Goal: Task Accomplishment & Management: Use online tool/utility

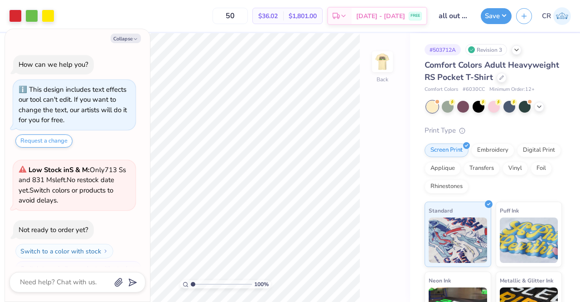
scroll to position [15, 0]
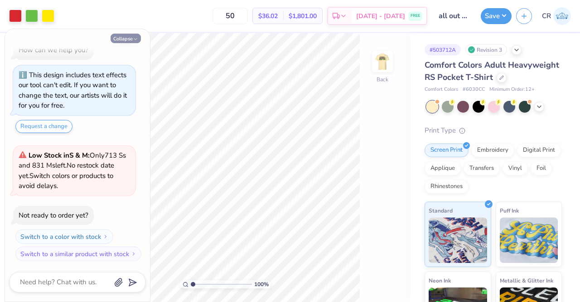
click at [136, 40] on icon "button" at bounding box center [135, 38] width 5 height 5
type textarea "x"
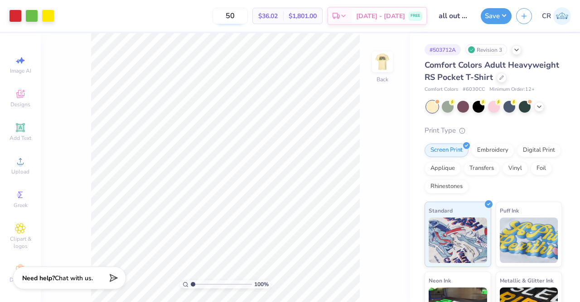
drag, startPoint x: 261, startPoint y: 16, endPoint x: 242, endPoint y: 19, distance: 18.9
click at [242, 19] on input "50" at bounding box center [230, 16] width 35 height 16
type input "3"
click at [500, 79] on icon at bounding box center [502, 76] width 5 height 5
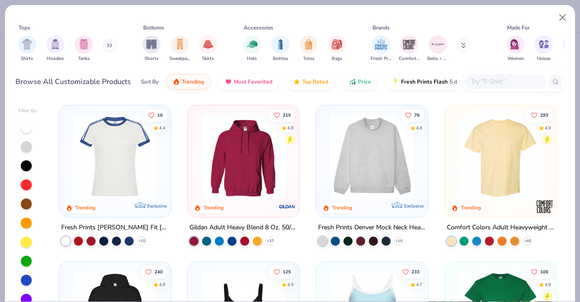
click at [459, 46] on button at bounding box center [464, 46] width 14 height 14
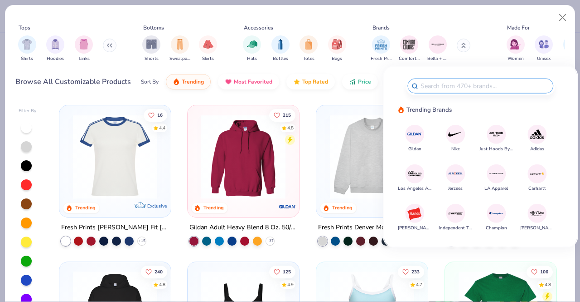
click at [416, 136] on img at bounding box center [415, 134] width 16 height 16
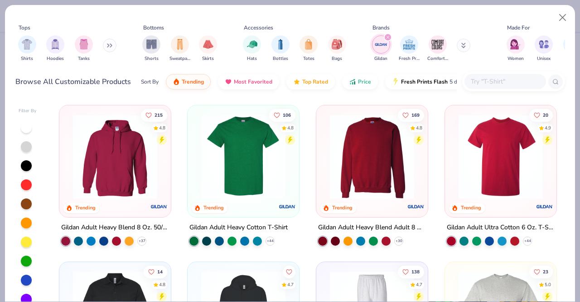
click at [36, 49] on div "Shirts Hoodies Tanks" at bounding box center [67, 49] width 104 height 34
click at [31, 47] on img "filter for Shirts" at bounding box center [27, 43] width 10 height 10
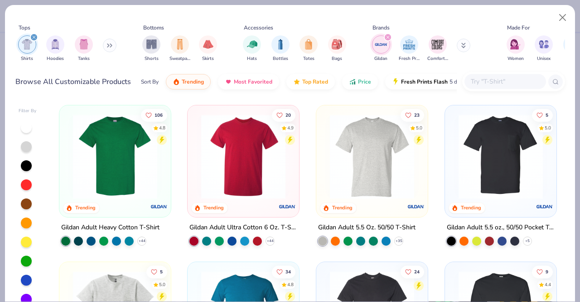
click at [252, 166] on img at bounding box center [243, 156] width 93 height 84
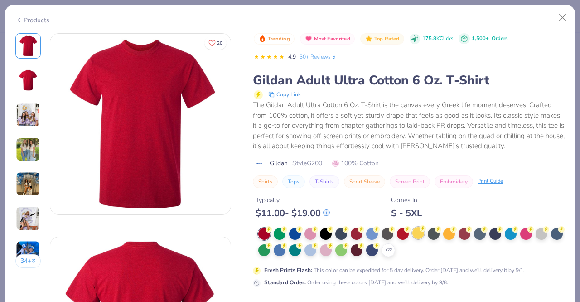
click at [423, 233] on div at bounding box center [419, 233] width 12 height 12
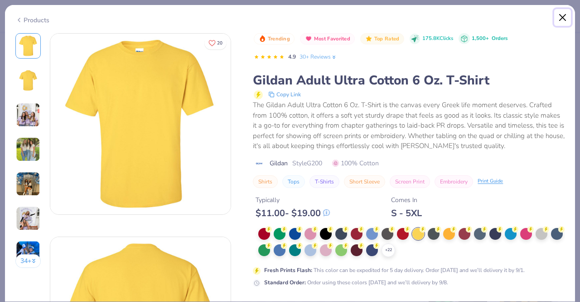
click at [566, 14] on button "Close" at bounding box center [563, 17] width 17 height 17
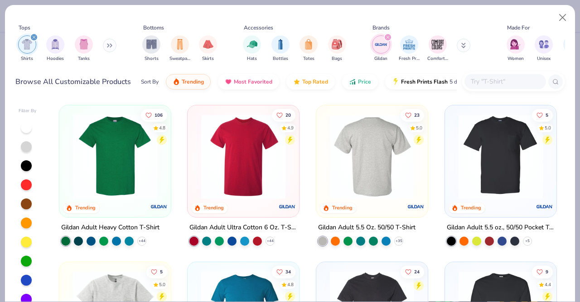
click at [360, 144] on img at bounding box center [372, 156] width 93 height 84
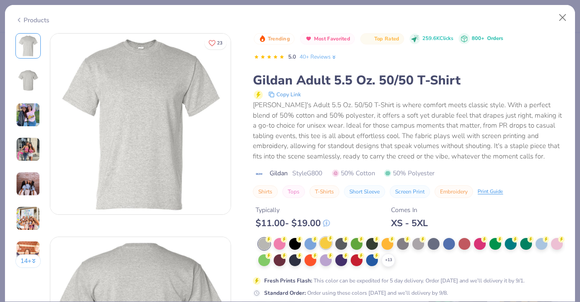
click at [331, 242] on div at bounding box center [326, 243] width 12 height 12
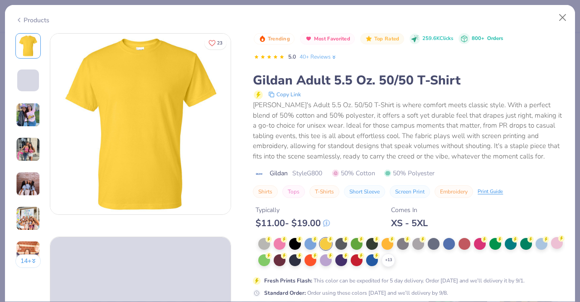
click at [551, 248] on div at bounding box center [557, 243] width 12 height 12
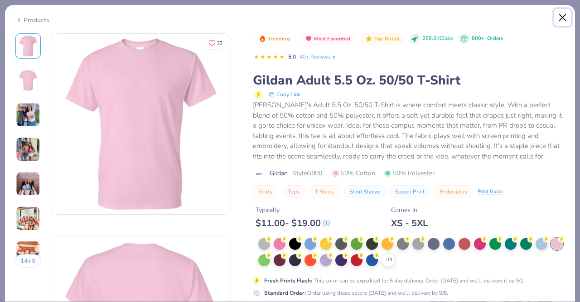
click at [559, 15] on button "Close" at bounding box center [563, 17] width 17 height 17
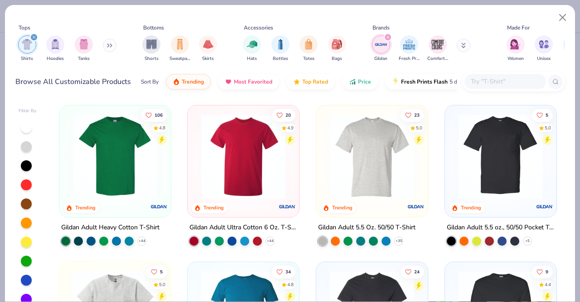
click at [477, 135] on img at bounding box center [500, 156] width 93 height 84
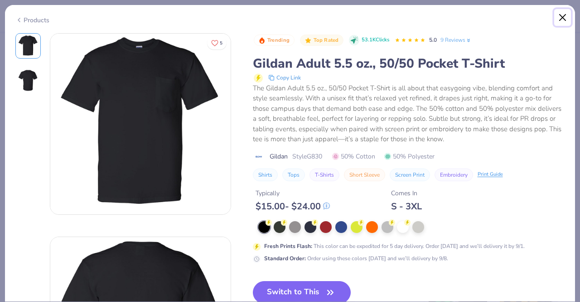
click at [561, 15] on button "Close" at bounding box center [563, 17] width 17 height 17
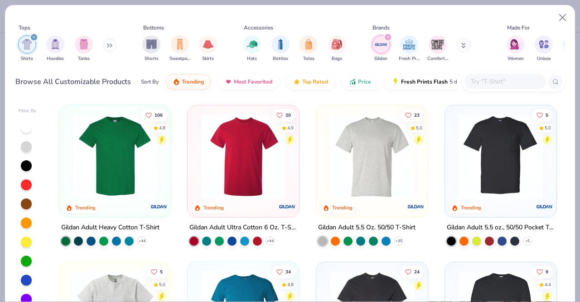
click at [142, 150] on img at bounding box center [114, 156] width 93 height 84
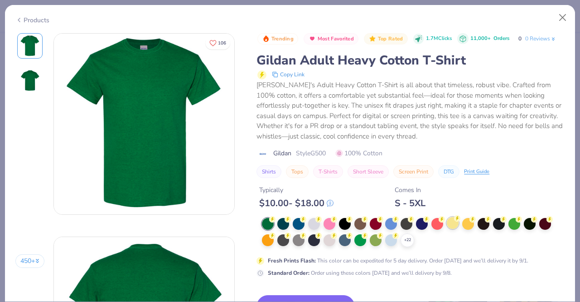
click at [452, 222] on div at bounding box center [453, 223] width 12 height 12
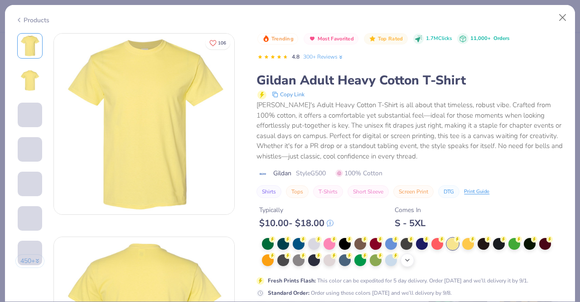
click at [413, 261] on div "+ 22" at bounding box center [408, 260] width 14 height 14
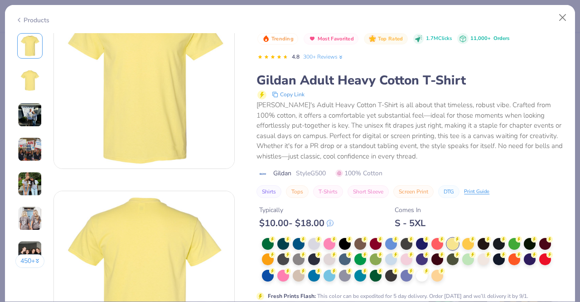
scroll to position [46, 0]
click at [436, 270] on div at bounding box center [438, 274] width 12 height 12
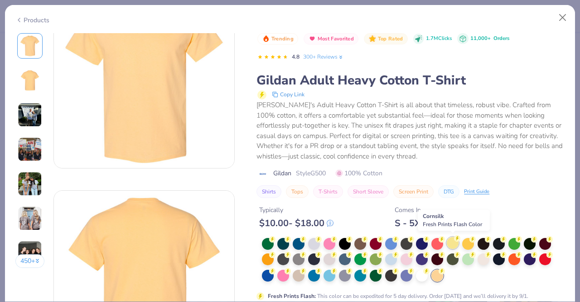
click at [452, 242] on div at bounding box center [453, 243] width 12 height 12
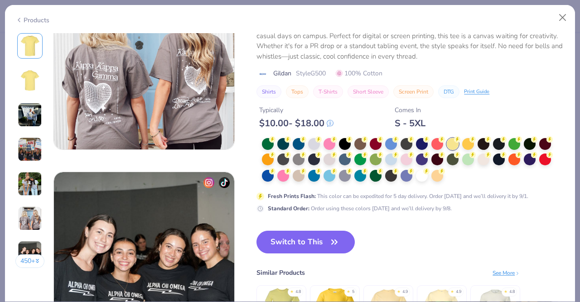
scroll to position [1103, 0]
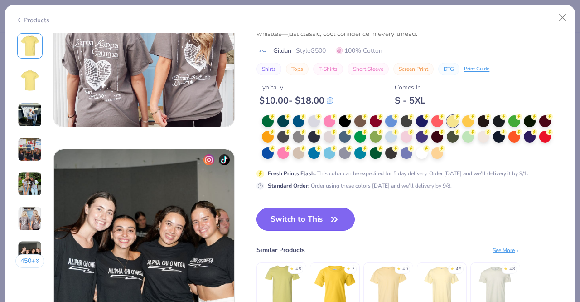
click at [325, 219] on button "Switch to This" at bounding box center [306, 219] width 98 height 23
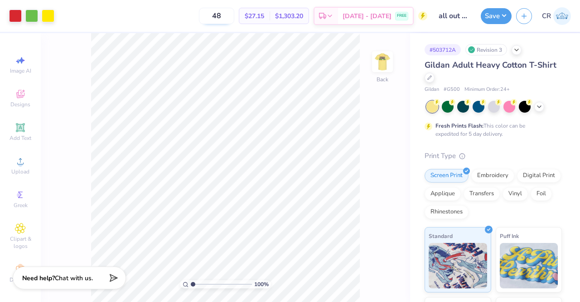
click at [234, 20] on input "48" at bounding box center [216, 16] width 35 height 16
type input "4"
click at [377, 127] on div "100 % Back" at bounding box center [226, 167] width 370 height 268
click at [234, 14] on input "60" at bounding box center [216, 16] width 35 height 16
type input "6"
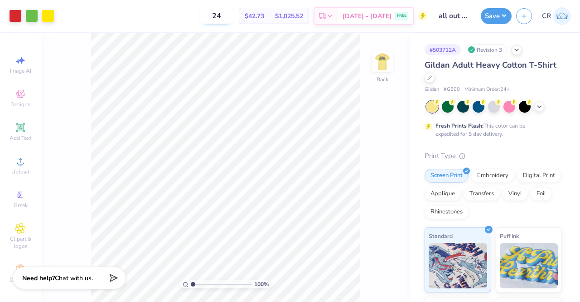
type input "2"
type input "3"
type input "48"
click at [384, 146] on div "100 % Back" at bounding box center [226, 167] width 370 height 268
type input "3.59"
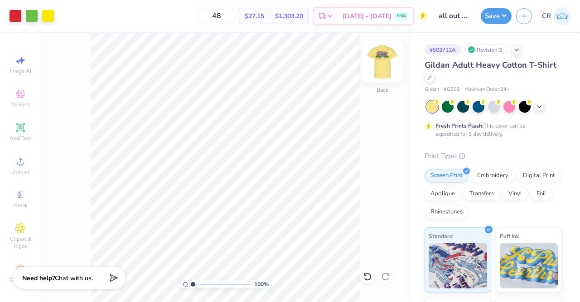
click at [380, 64] on img at bounding box center [383, 62] width 36 height 36
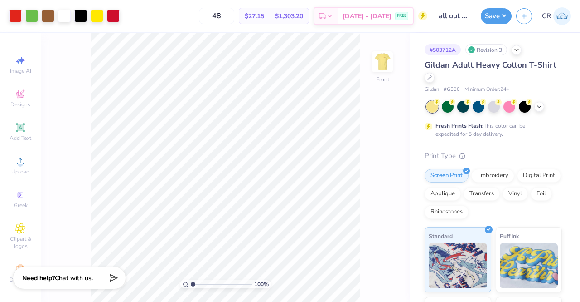
click at [380, 64] on img at bounding box center [383, 62] width 18 height 18
click at [234, 24] on input "48" at bounding box center [216, 16] width 35 height 16
type input "4"
type input "6"
type input "7"
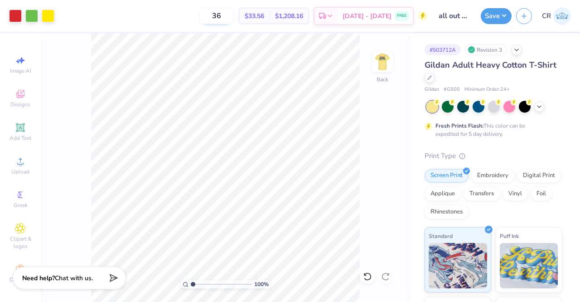
type input "3"
type input "48"
click at [487, 13] on button "Save" at bounding box center [496, 15] width 31 height 16
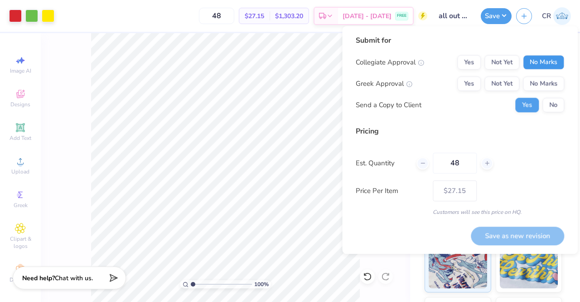
click at [538, 66] on button "No Marks" at bounding box center [543, 62] width 41 height 15
click at [475, 79] on button "Yes" at bounding box center [469, 83] width 24 height 15
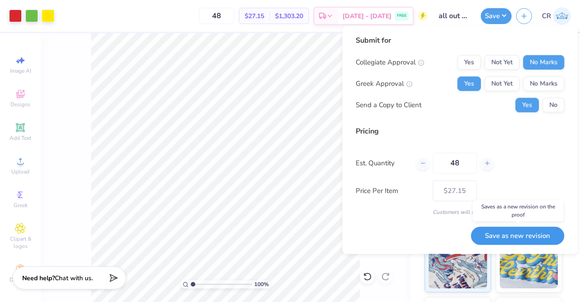
click at [512, 234] on button "Save as new revision" at bounding box center [517, 235] width 93 height 19
type input "$27.15"
